Goal: Task Accomplishment & Management: Use online tool/utility

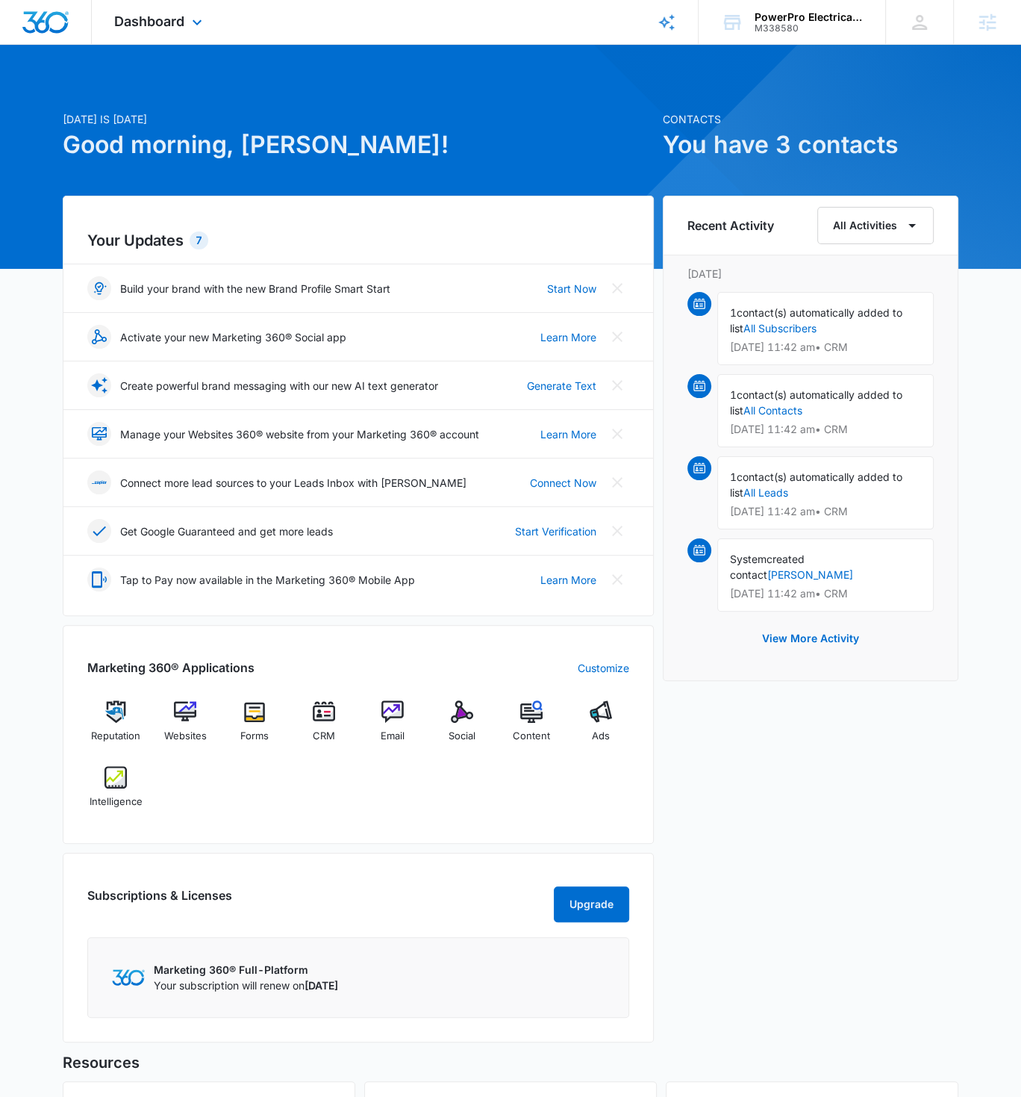
click at [187, 25] on div "Dashboard Apps Reputation Websites Forms CRM Email Social Content Ads Intellige…" at bounding box center [160, 22] width 137 height 44
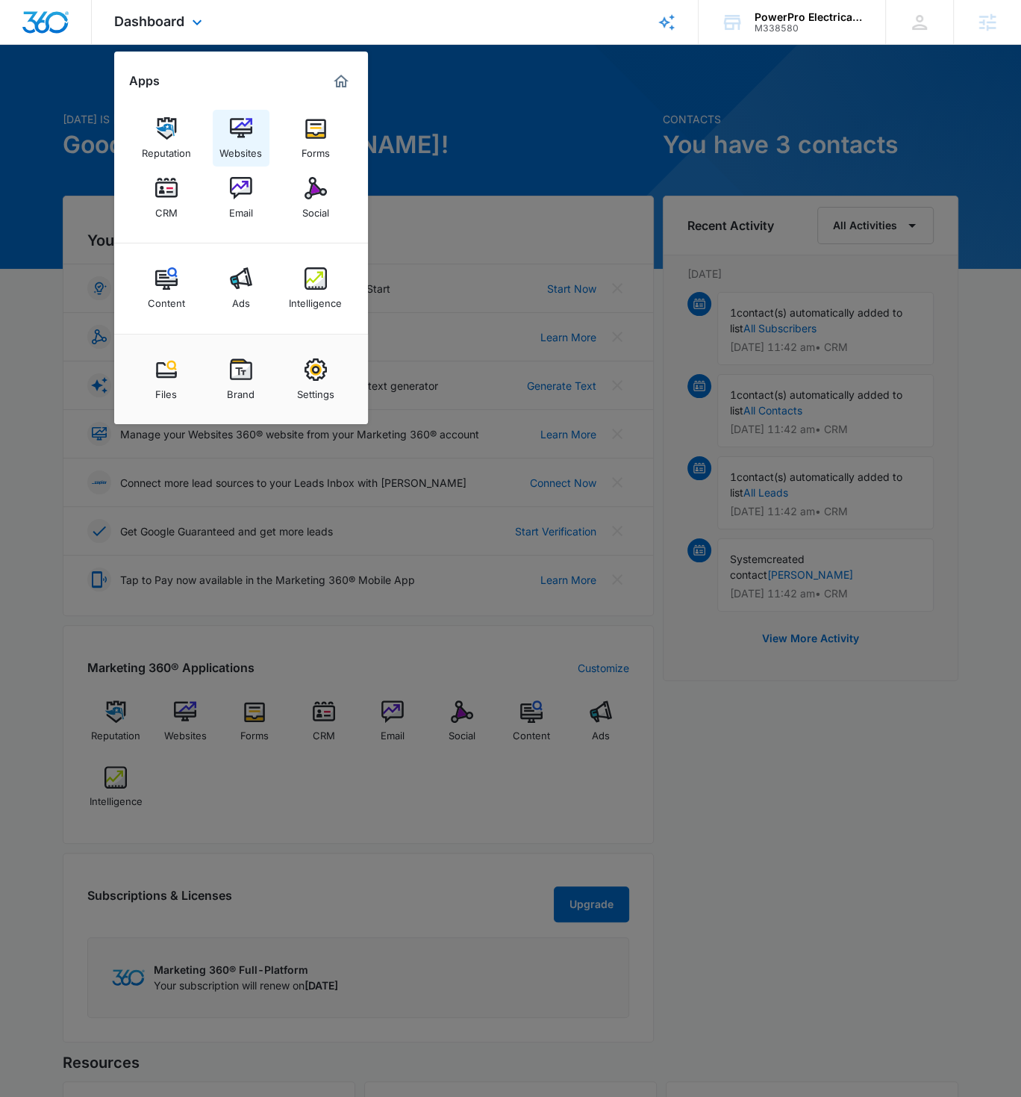
click at [240, 140] on div "Websites" at bounding box center [241, 149] width 43 height 19
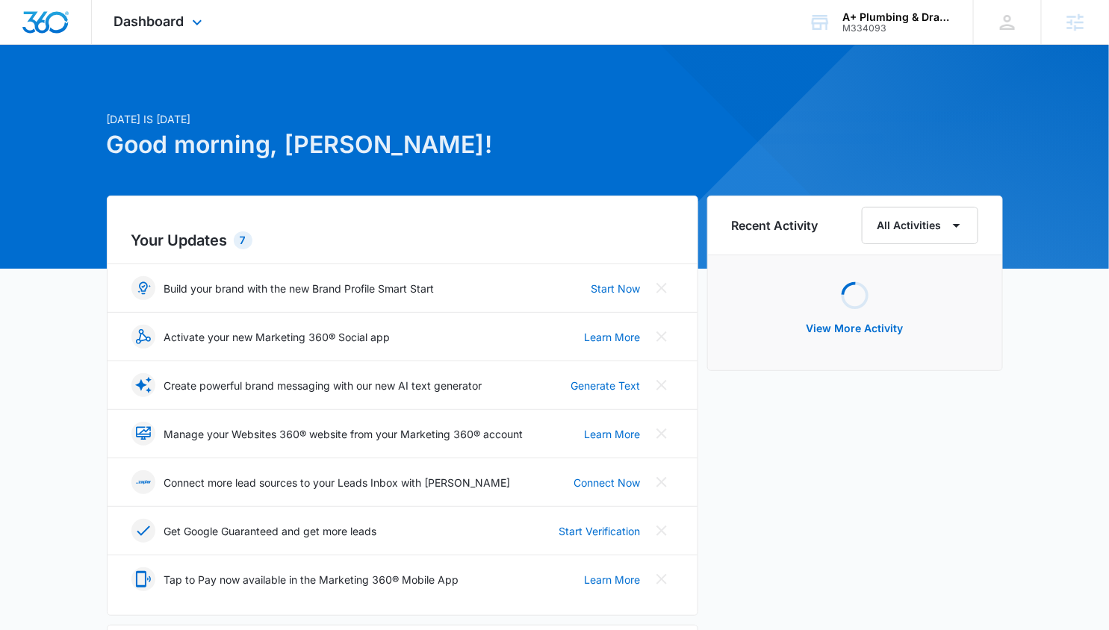
click at [173, 37] on div "Dashboard Apps Reputation Websites Forms CRM Email Social Content Ads Intellige…" at bounding box center [160, 22] width 137 height 44
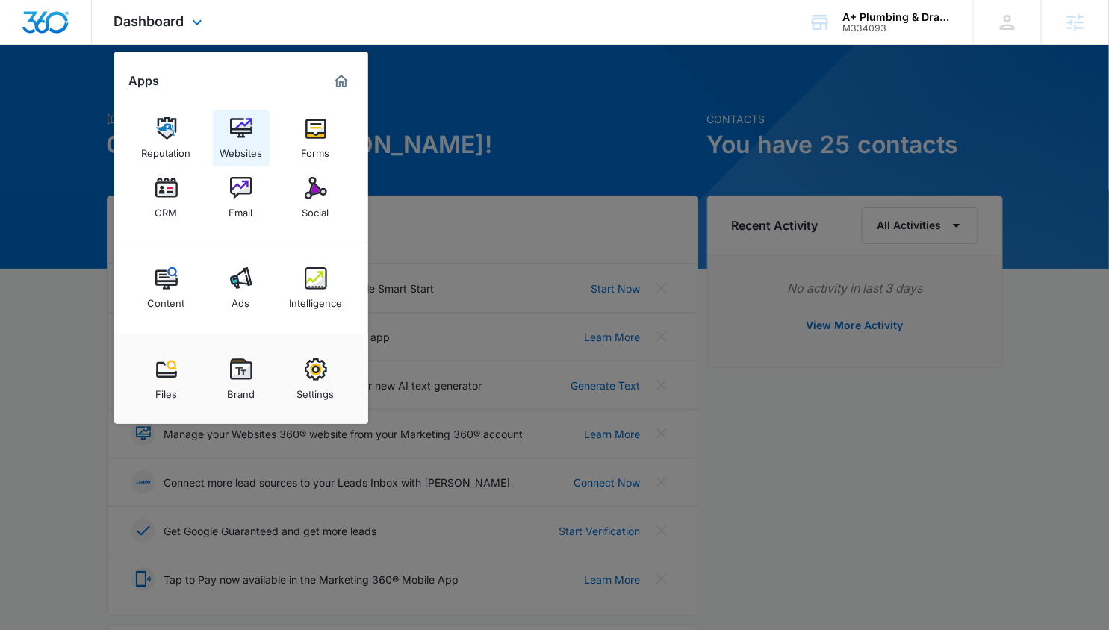
click at [231, 131] on img at bounding box center [241, 128] width 22 height 22
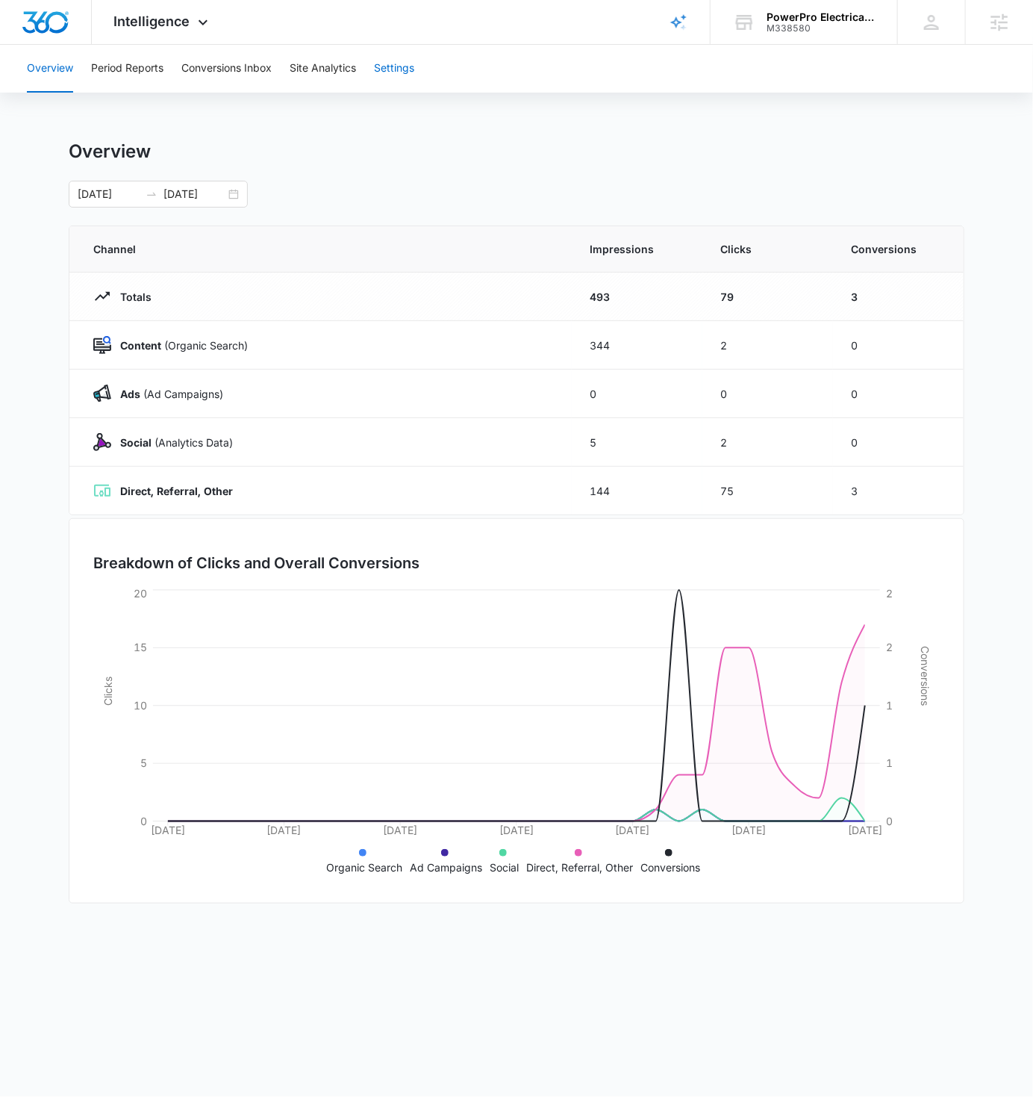
click at [394, 72] on button "Settings" at bounding box center [394, 69] width 40 height 48
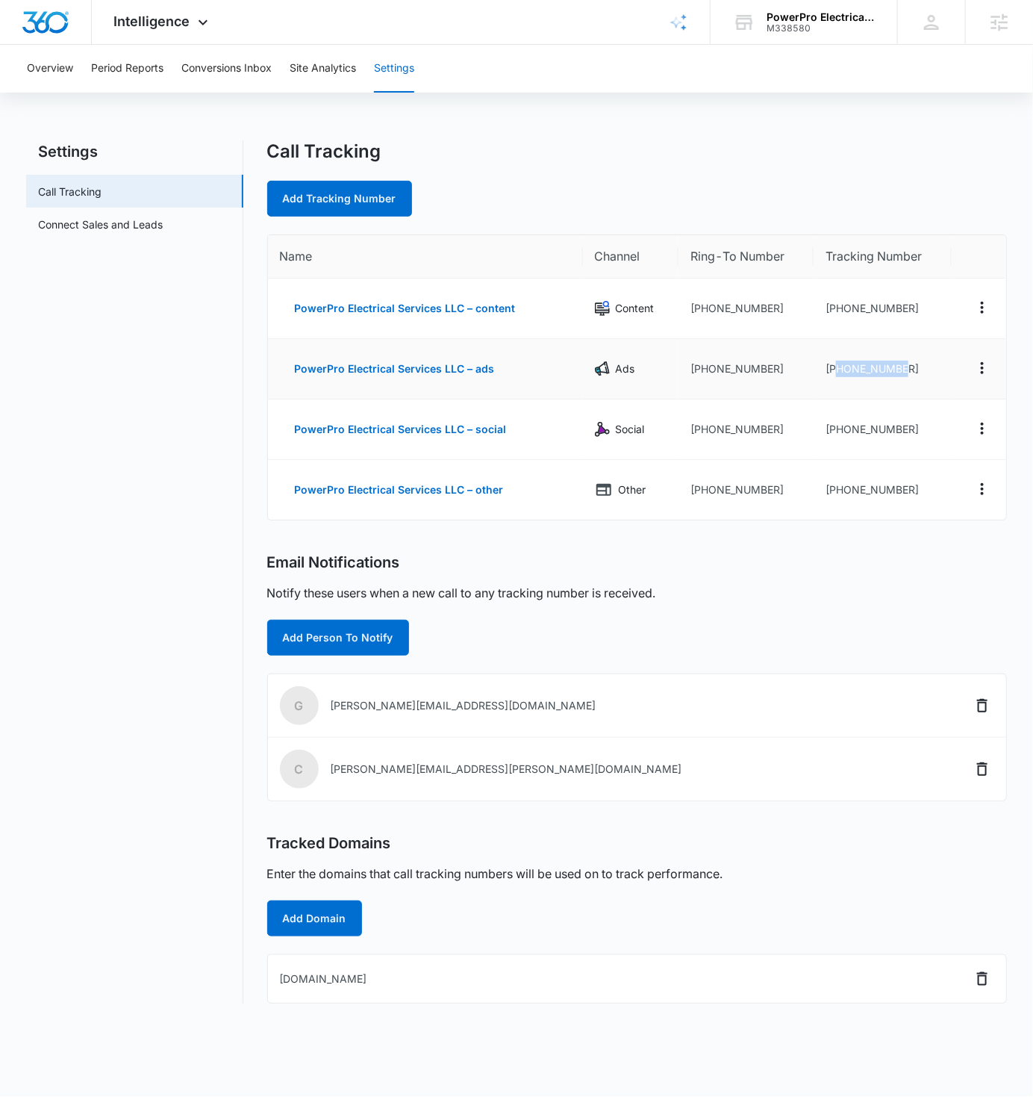
drag, startPoint x: 923, startPoint y: 369, endPoint x: 834, endPoint y: 372, distance: 88.9
click at [834, 372] on td "[PHONE_NUMBER]" at bounding box center [883, 369] width 138 height 60
copy td "3862439929"
